Goal: Task Accomplishment & Management: Use online tool/utility

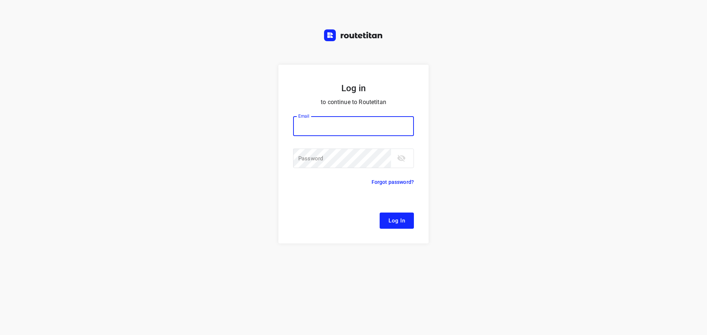
click at [0, 0] on div at bounding box center [0, 0] width 0 height 0
type input "[EMAIL_ADDRESS][DOMAIN_NAME]"
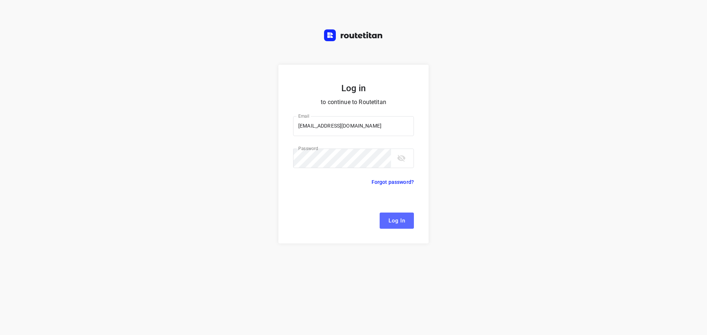
click at [401, 223] on span "Log In" at bounding box center [396, 221] width 17 height 10
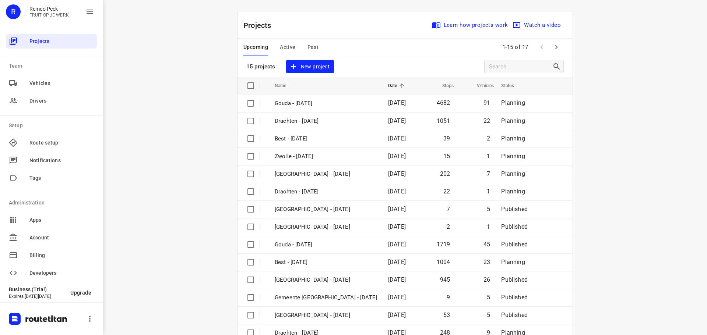
click at [285, 47] on span "Active" at bounding box center [287, 47] width 15 height 9
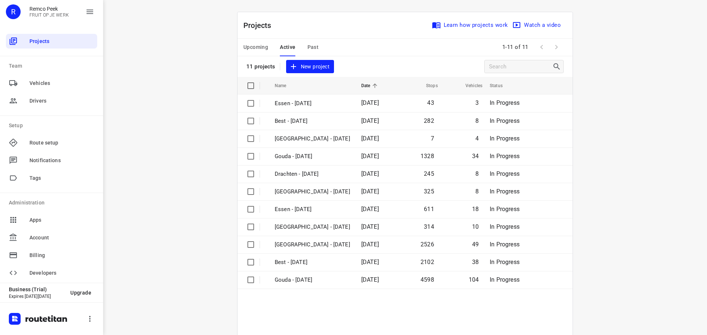
click at [0, 0] on div at bounding box center [0, 0] width 0 height 0
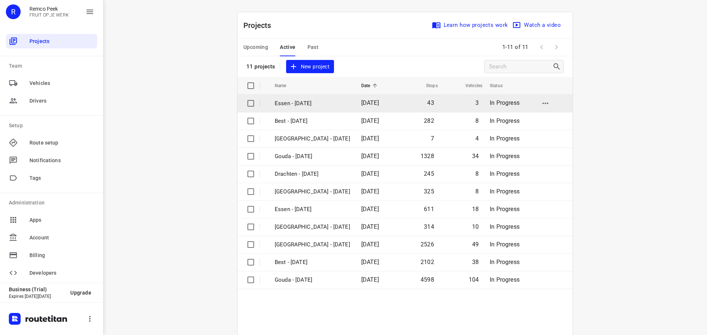
click at [306, 105] on p "Essen - [DATE]" at bounding box center [312, 103] width 75 height 8
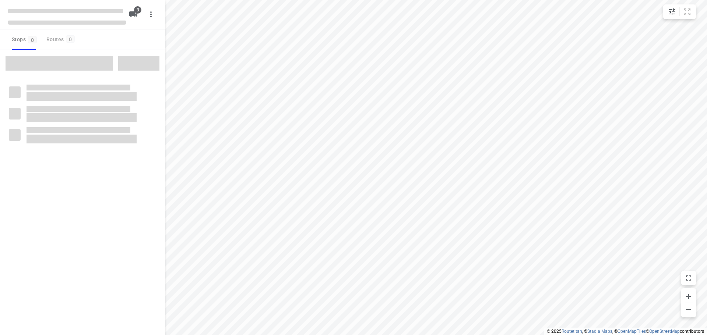
checkbox input "true"
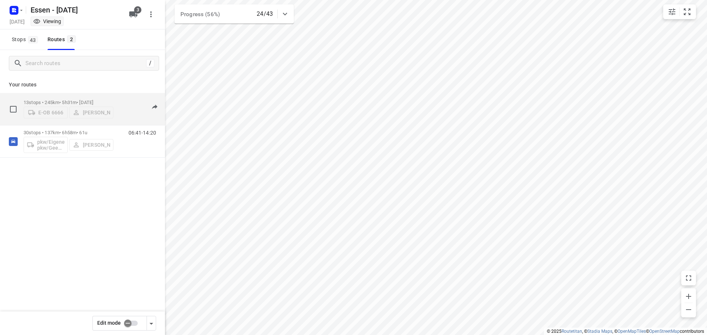
click at [68, 101] on p "13 stops • 245km • 5h31m • [DATE]" at bounding box center [69, 103] width 90 height 6
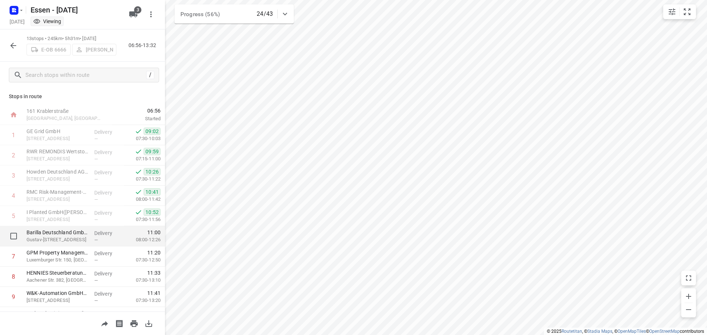
click at [99, 236] on p "Delivery" at bounding box center [107, 233] width 27 height 7
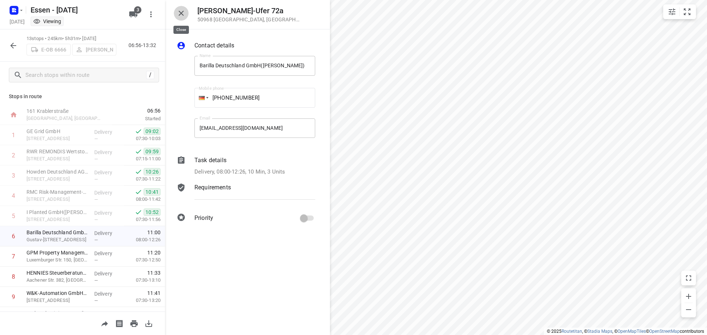
click at [181, 12] on icon "button" at bounding box center [181, 13] width 9 height 9
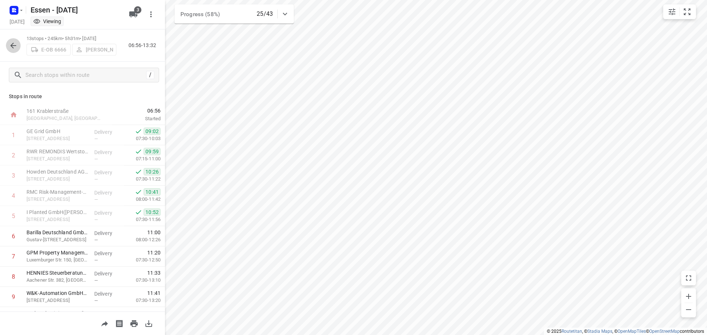
click at [14, 49] on icon "button" at bounding box center [13, 45] width 9 height 9
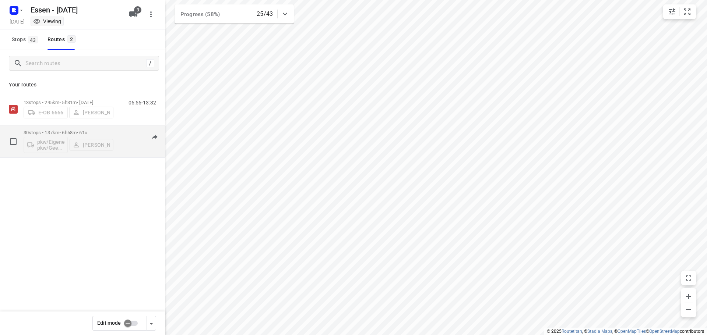
click at [50, 131] on p "30 stops • 137km • 6h58m • [DATE]" at bounding box center [69, 133] width 90 height 6
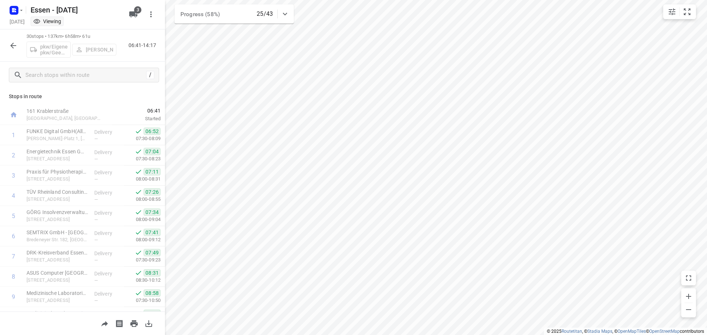
click at [15, 46] on icon "button" at bounding box center [13, 45] width 9 height 9
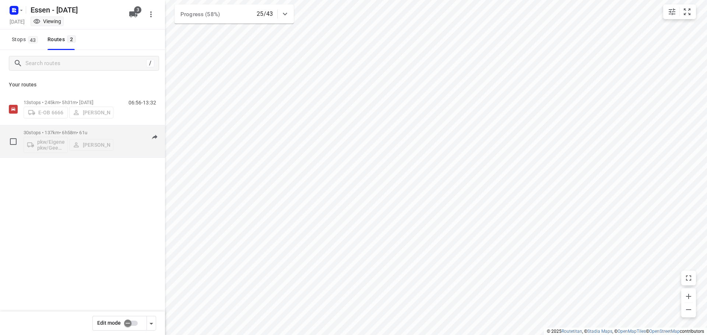
click at [57, 133] on p "30 stops • 137km • 6h58m • [DATE]" at bounding box center [69, 133] width 90 height 6
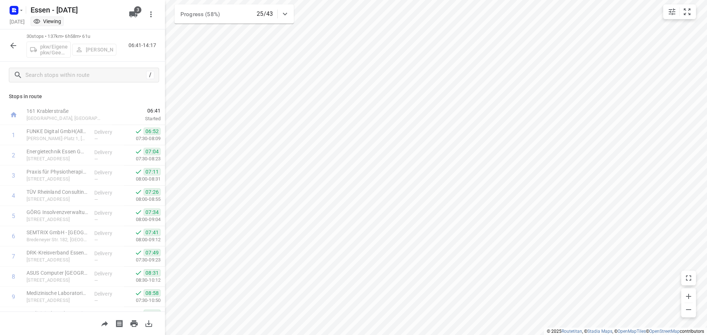
click at [11, 45] on icon "button" at bounding box center [13, 45] width 9 height 9
